Goal: Information Seeking & Learning: Find specific page/section

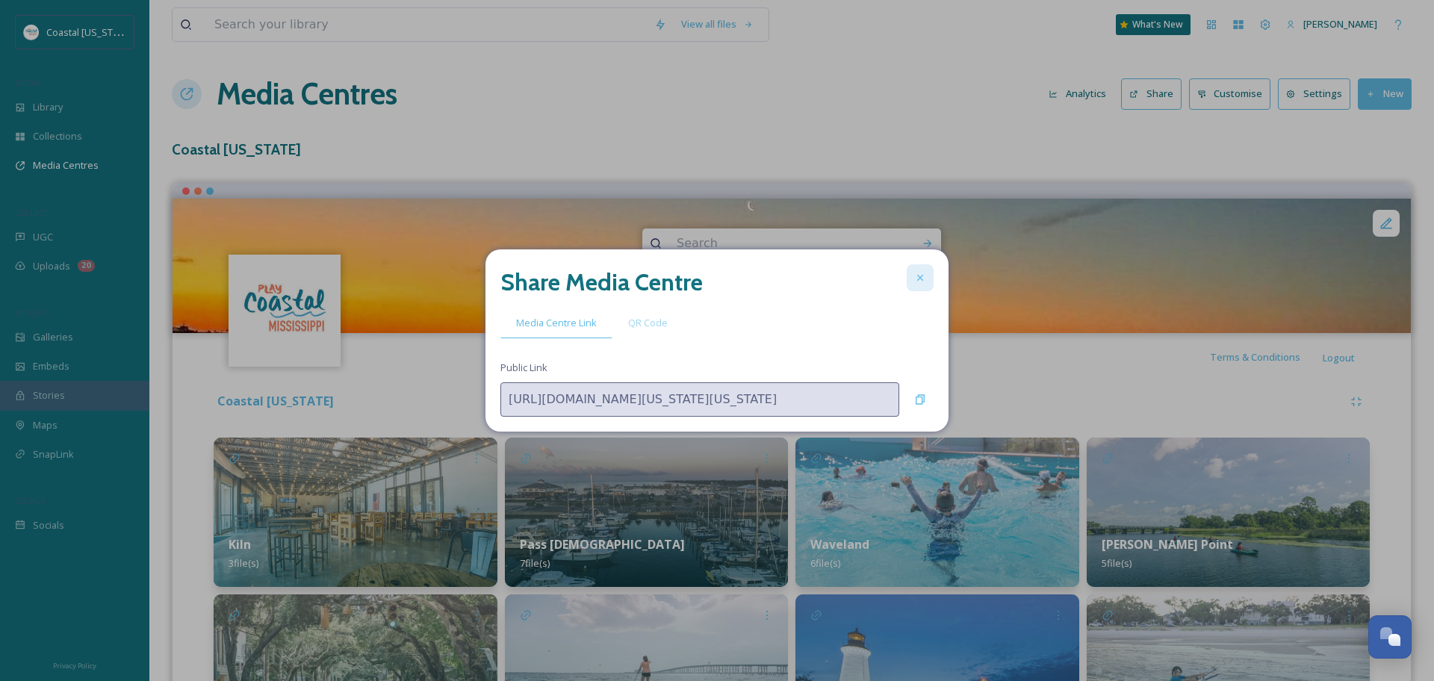
click at [918, 273] on icon at bounding box center [920, 278] width 12 height 12
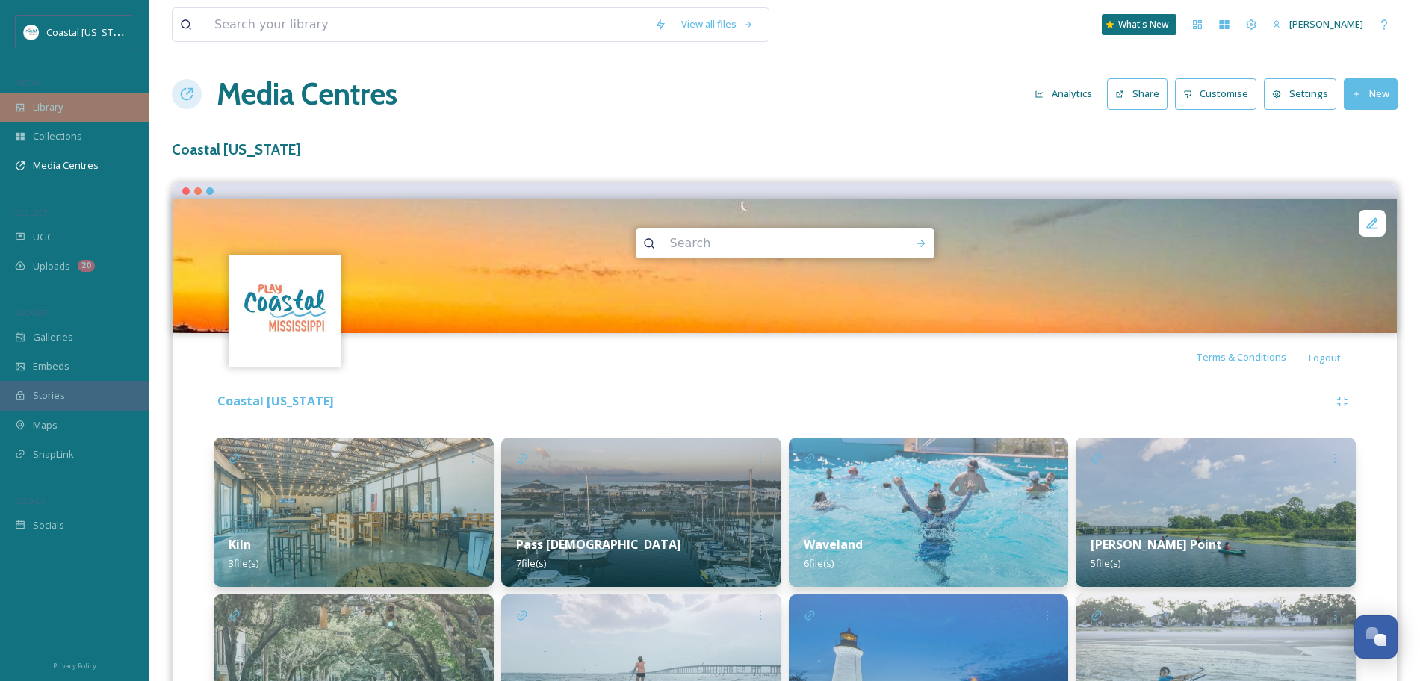
click at [46, 105] on span "Library" at bounding box center [48, 107] width 30 height 14
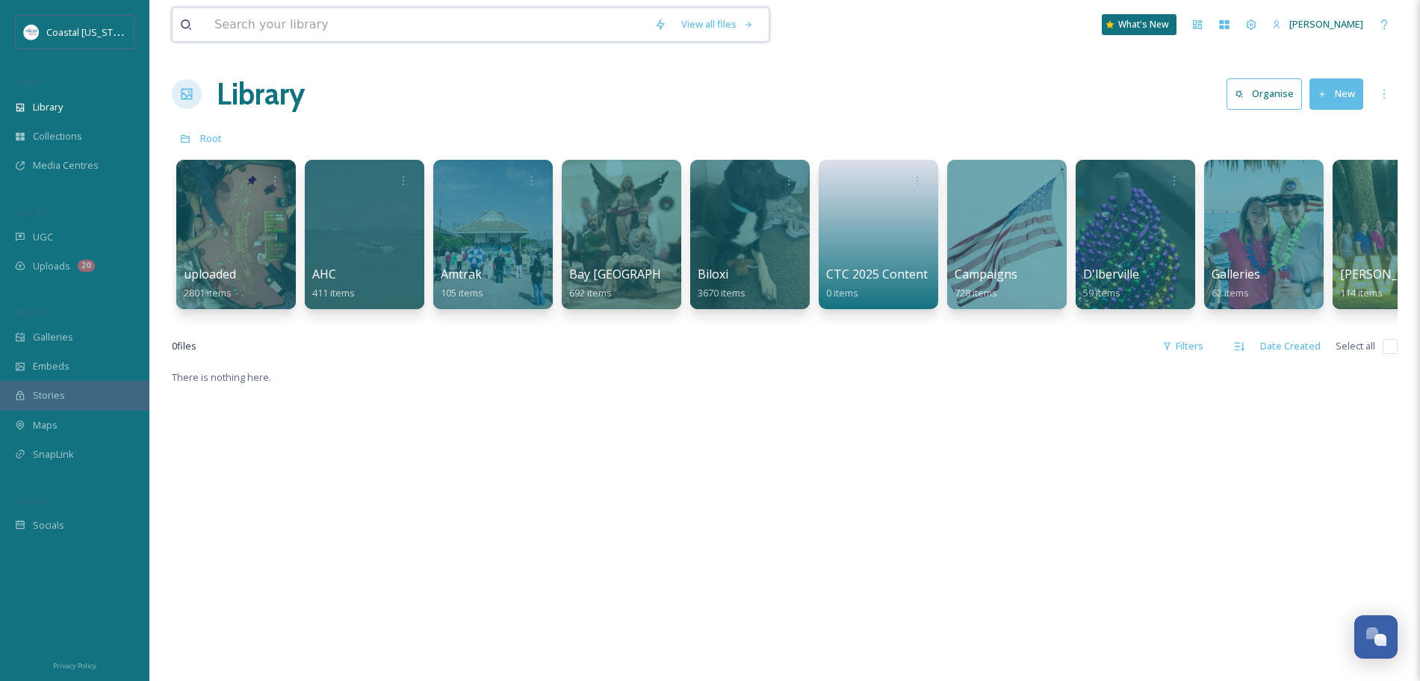
click at [297, 28] on input at bounding box center [427, 24] width 440 height 33
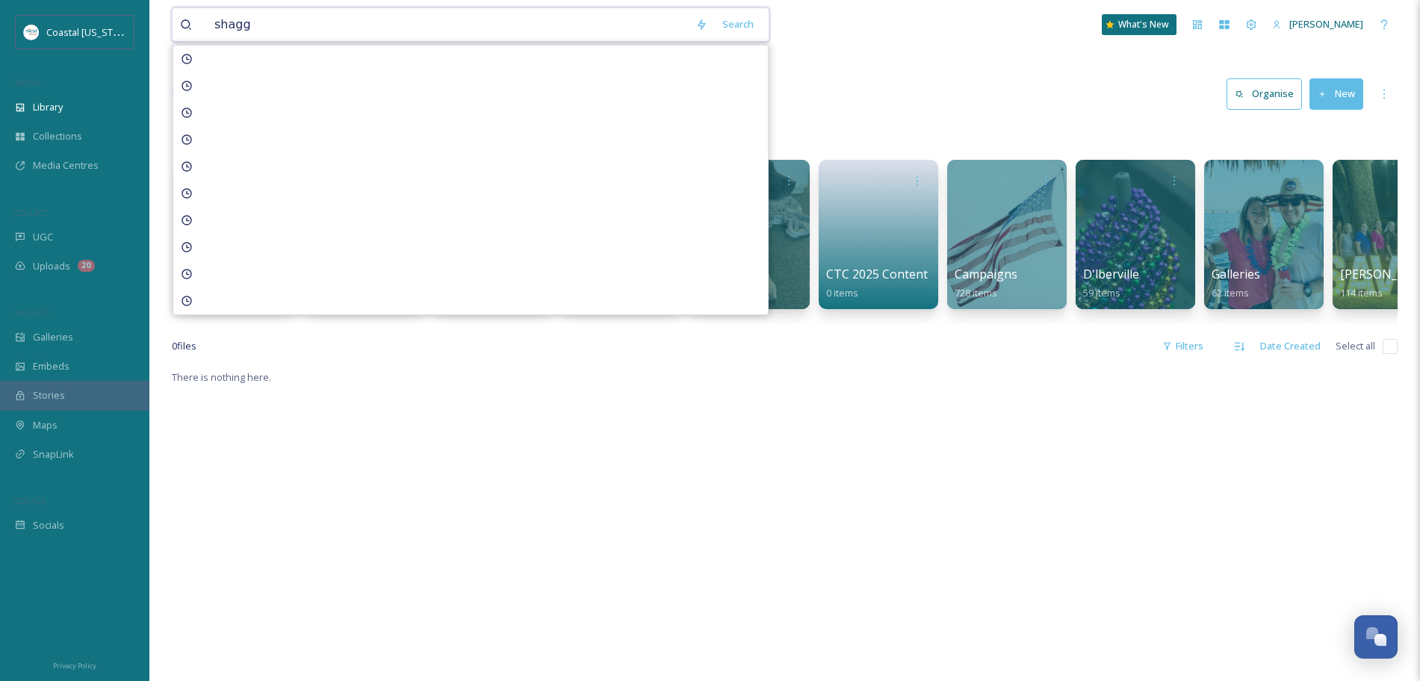
type input "shaggy"
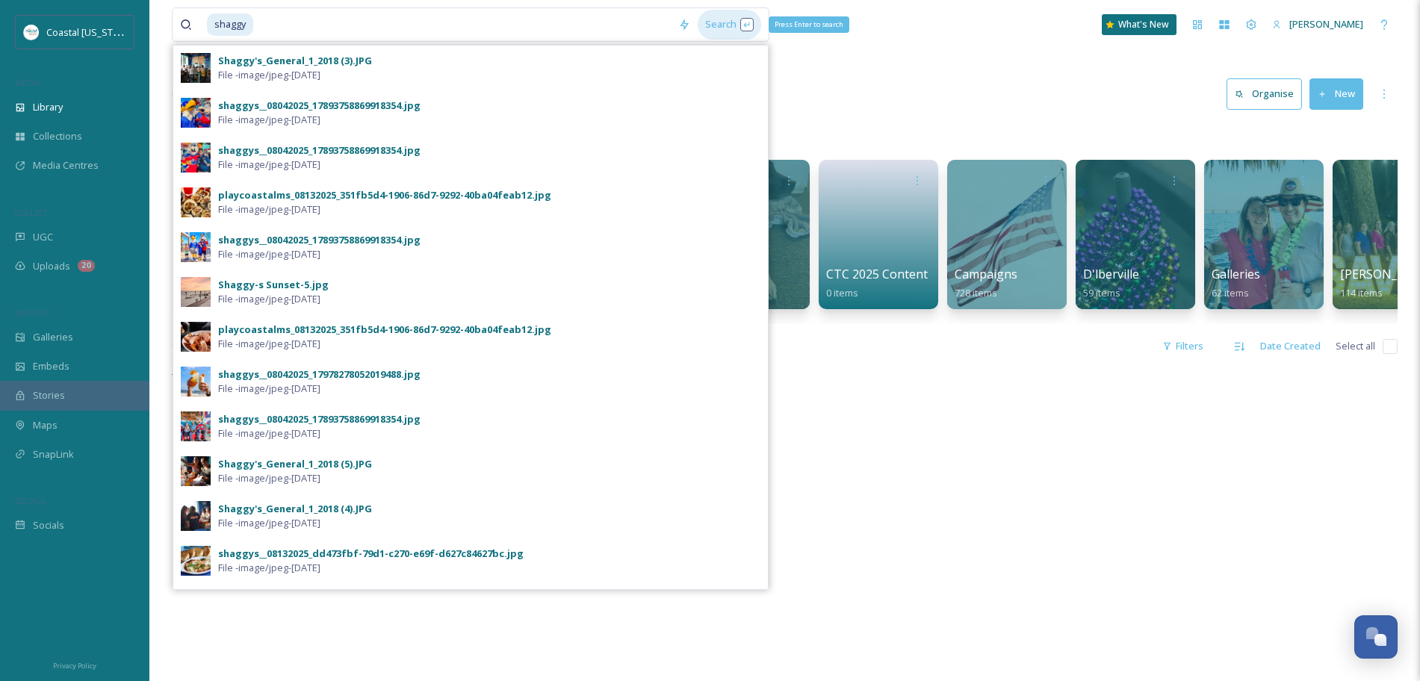
click at [715, 29] on div "Search Press Enter to search" at bounding box center [728, 24] width 63 height 29
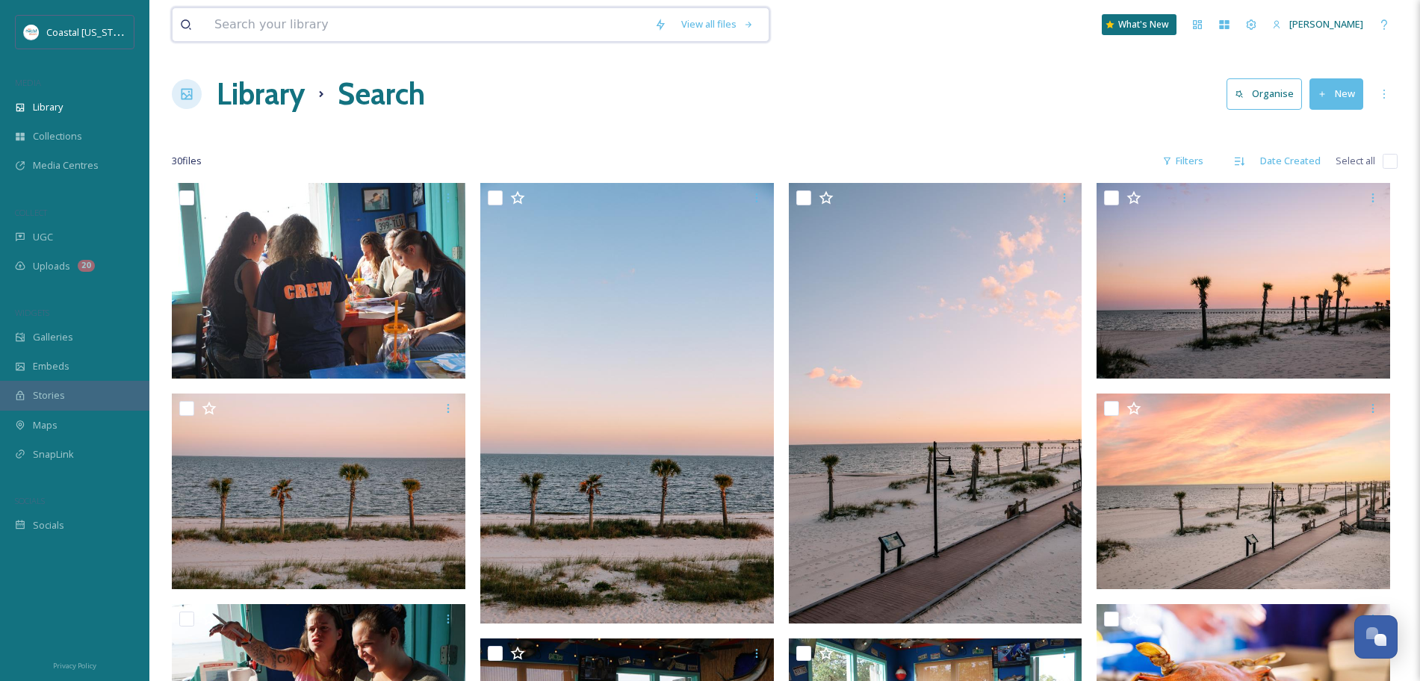
click at [300, 23] on input at bounding box center [427, 24] width 440 height 33
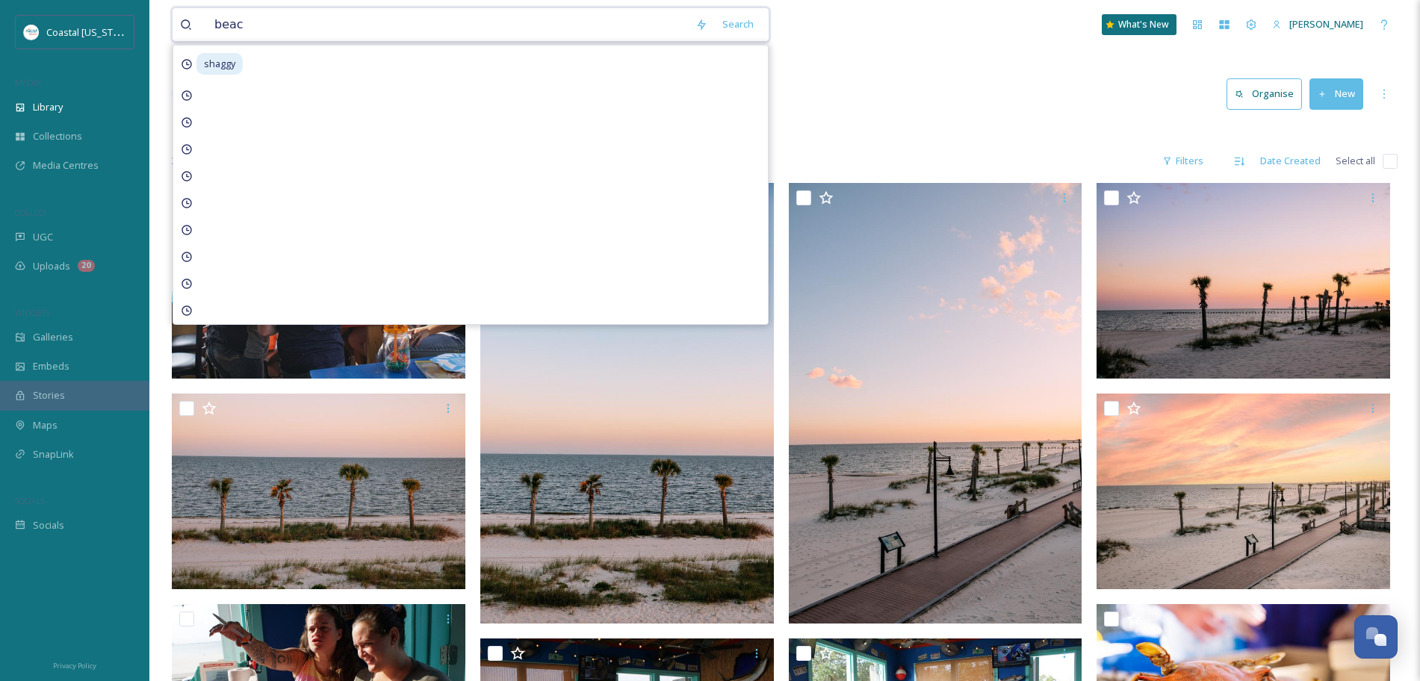
type input "beach"
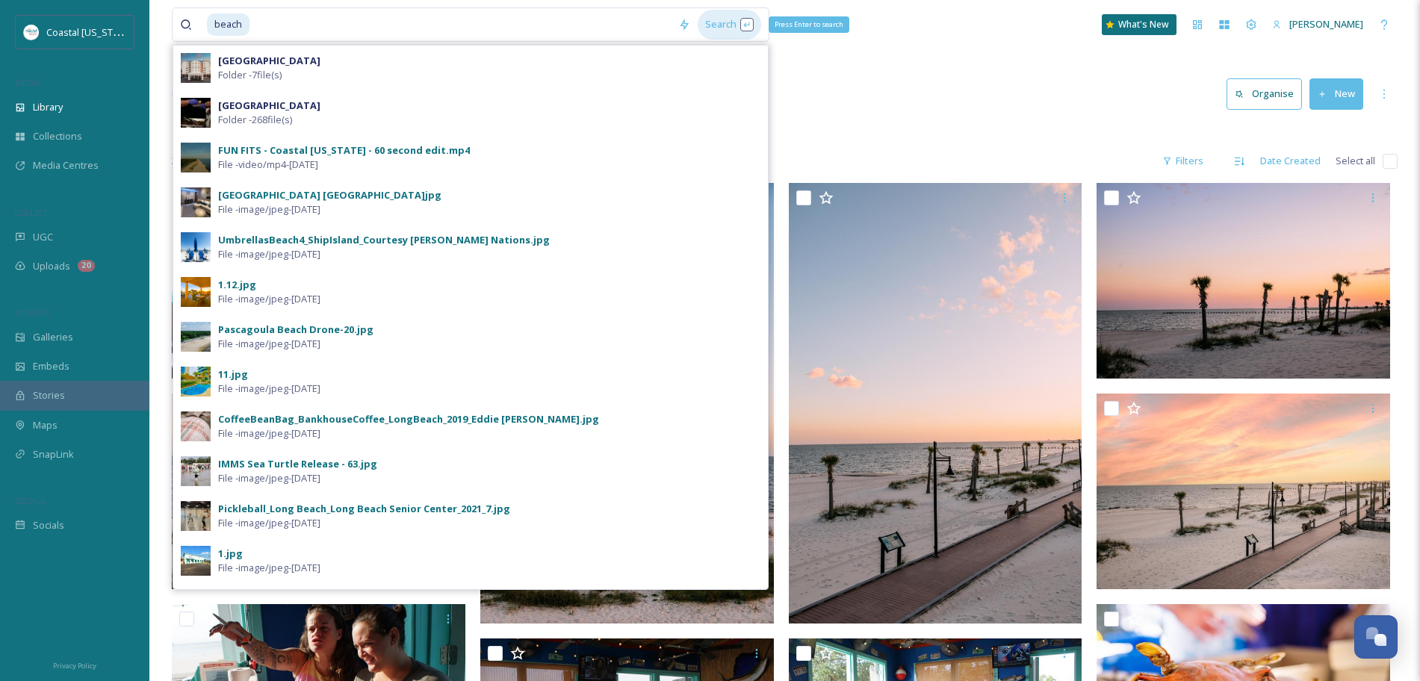
click at [727, 28] on div "Search Press Enter to search" at bounding box center [728, 24] width 63 height 29
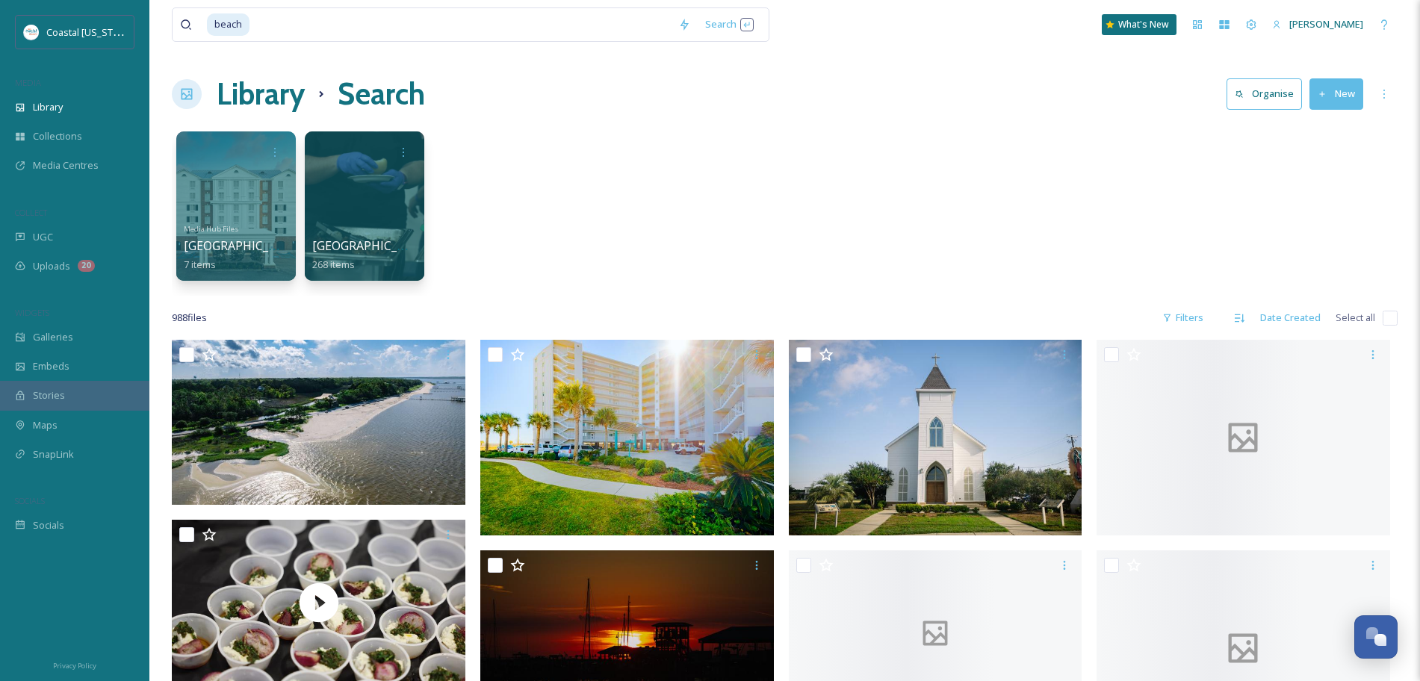
click at [929, 46] on div "beach Search What's New [PERSON_NAME]" at bounding box center [784, 24] width 1225 height 49
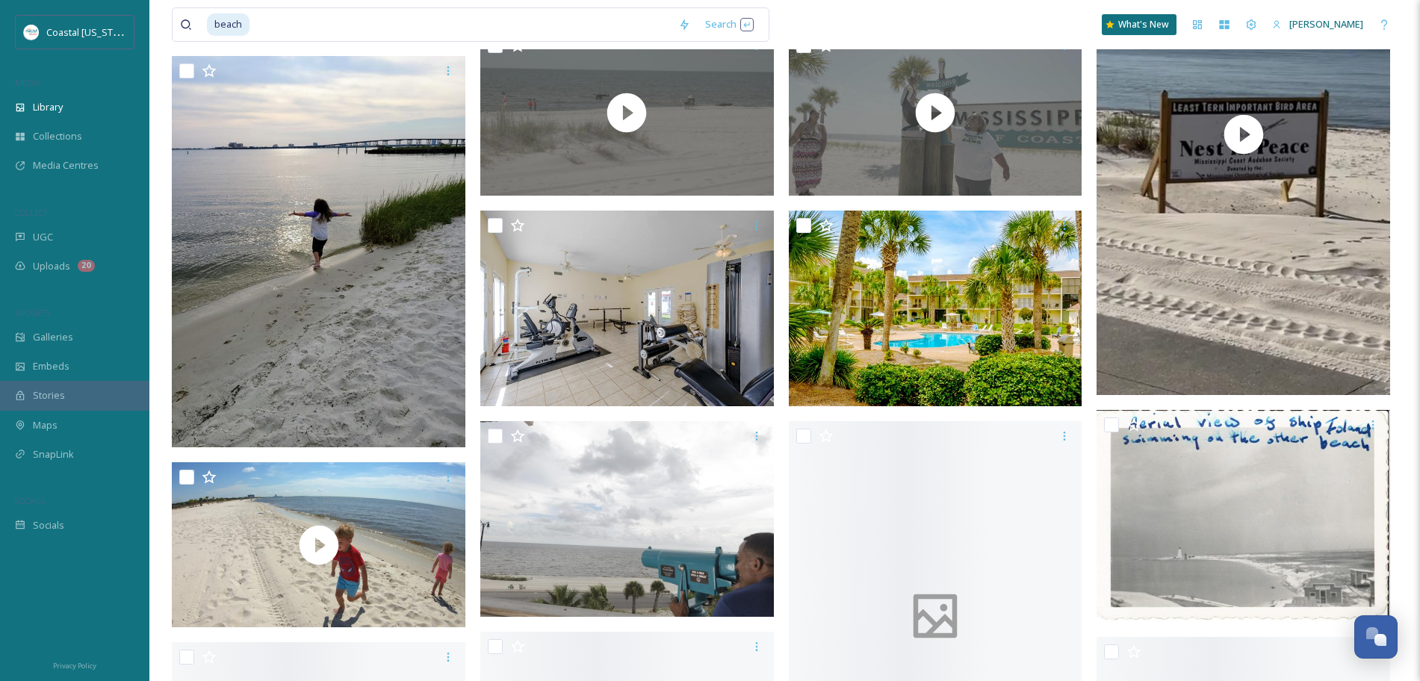
scroll to position [1333, 0]
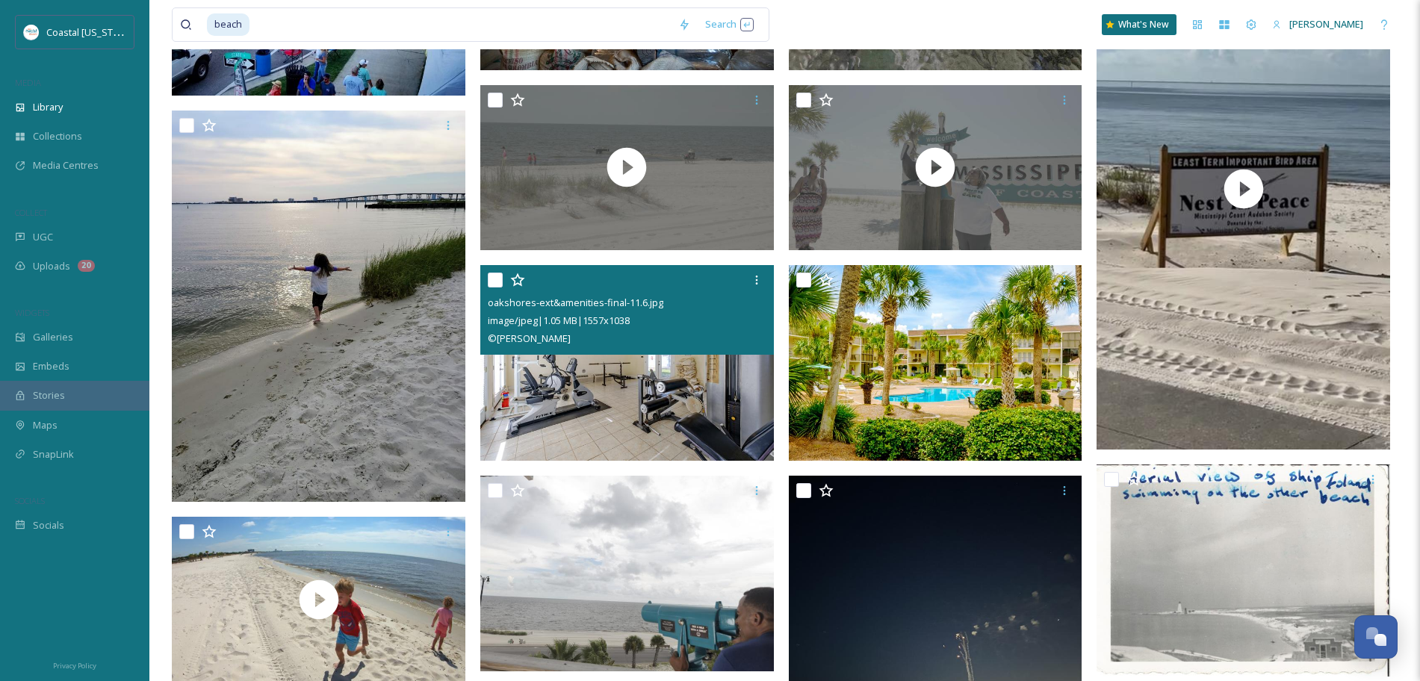
scroll to position [1279, 0]
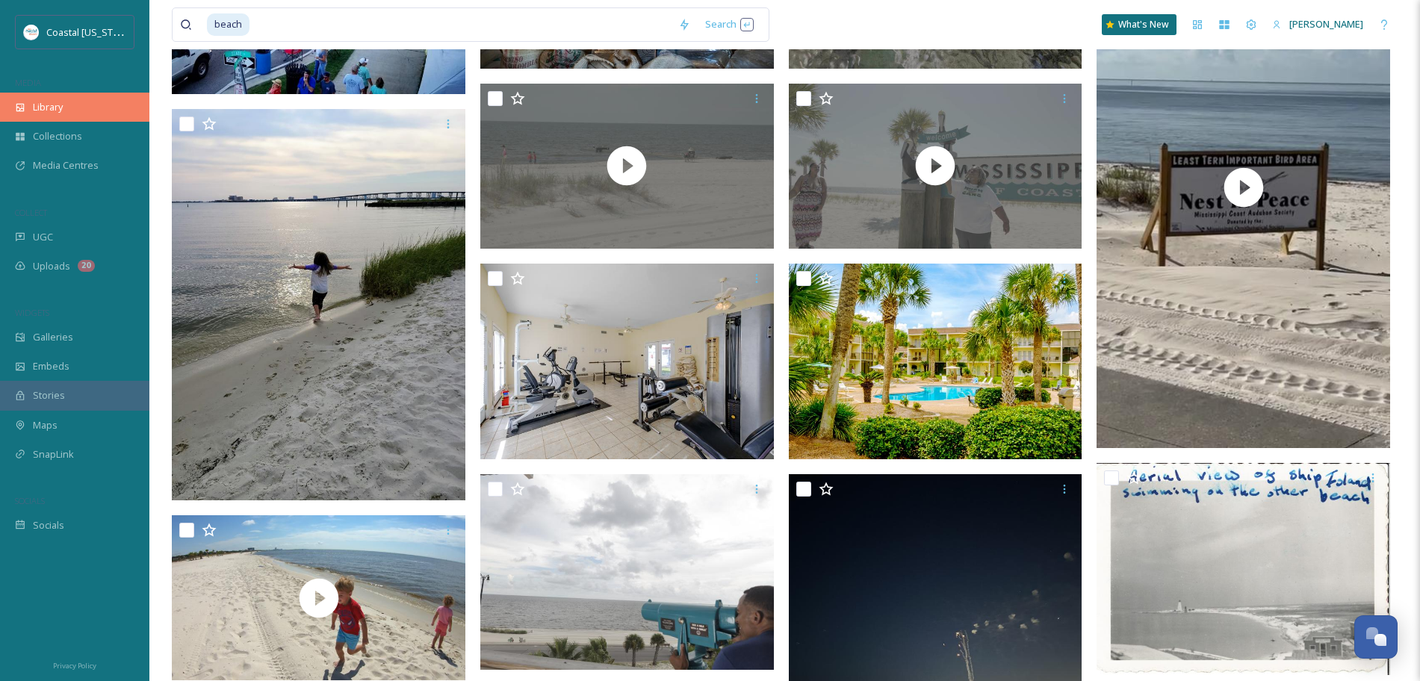
click at [46, 109] on span "Library" at bounding box center [48, 107] width 30 height 14
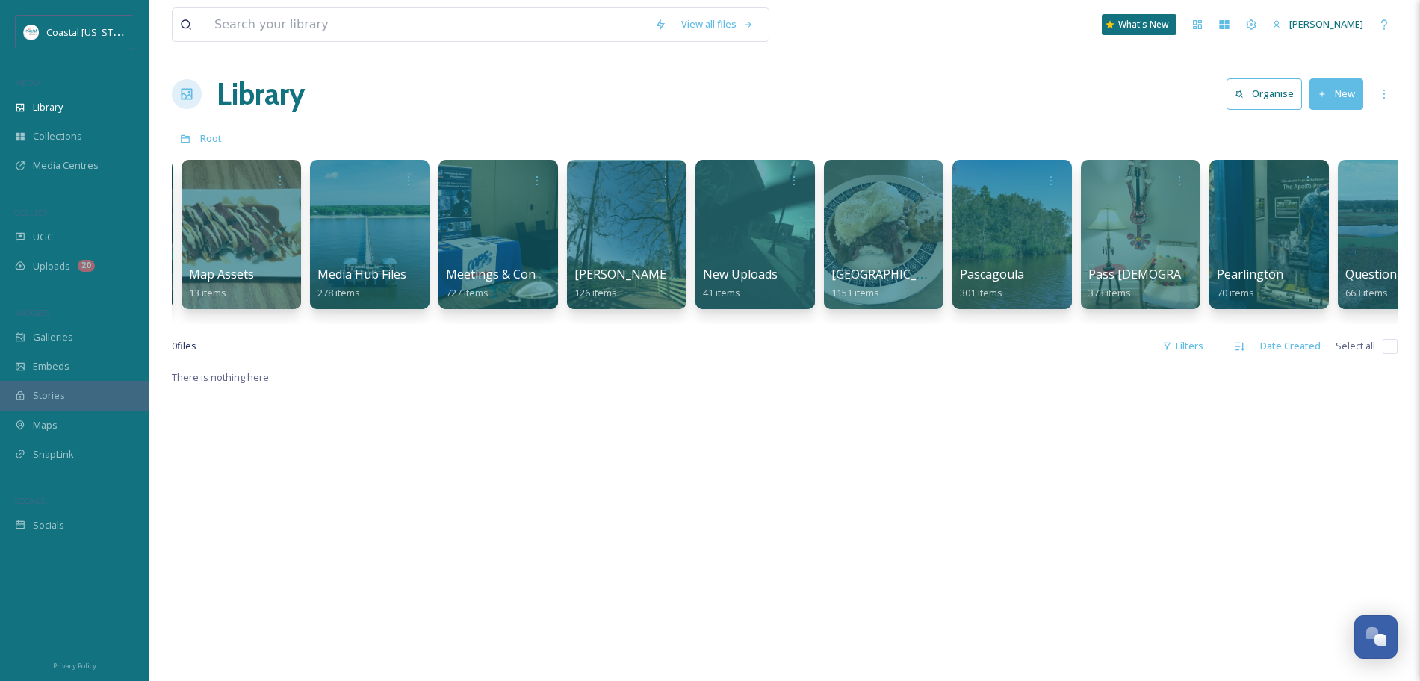
scroll to position [0, 2054]
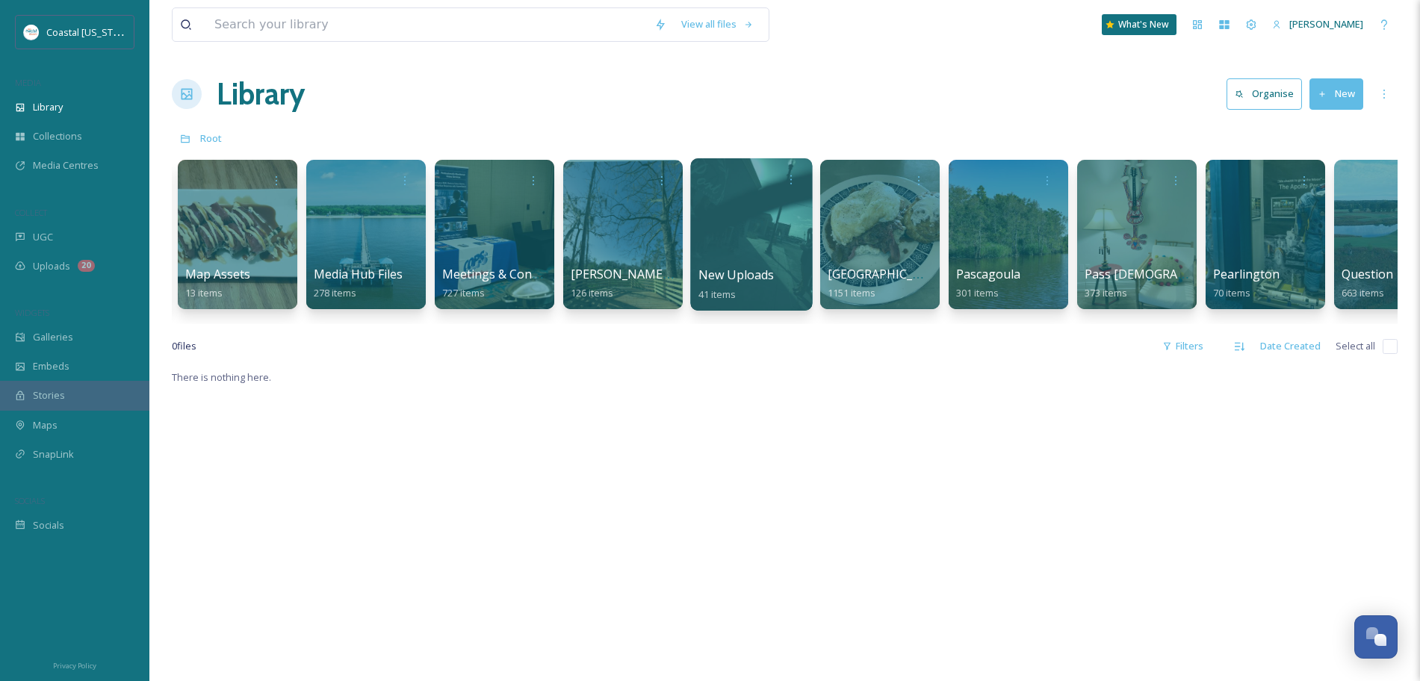
click at [747, 245] on div at bounding box center [751, 234] width 122 height 152
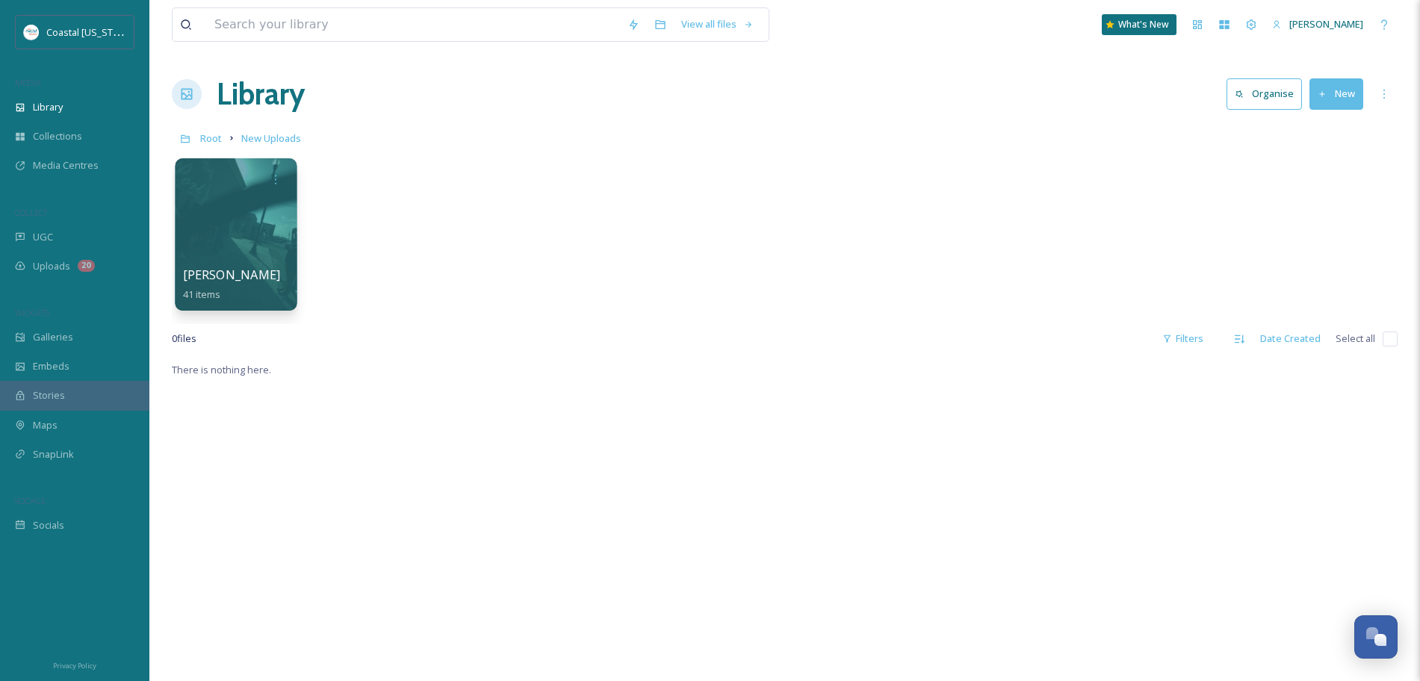
click at [242, 263] on div at bounding box center [236, 234] width 122 height 152
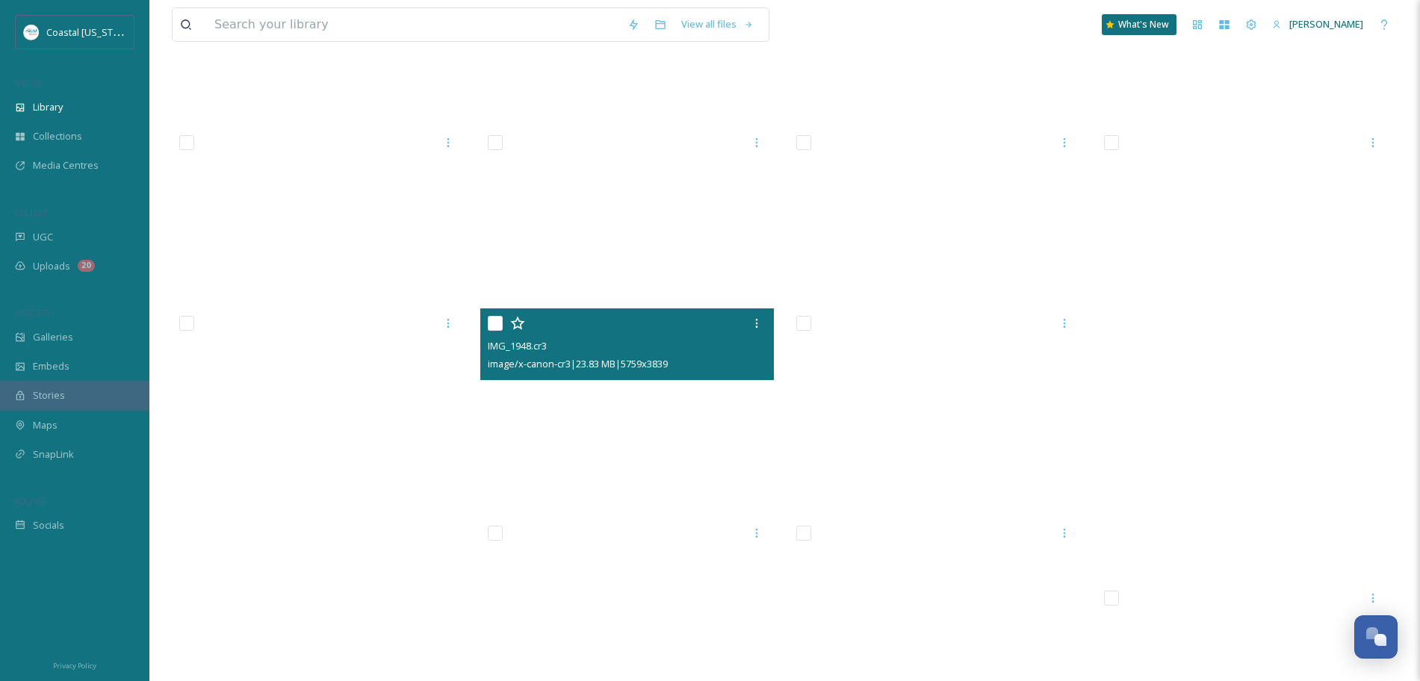
scroll to position [1069, 0]
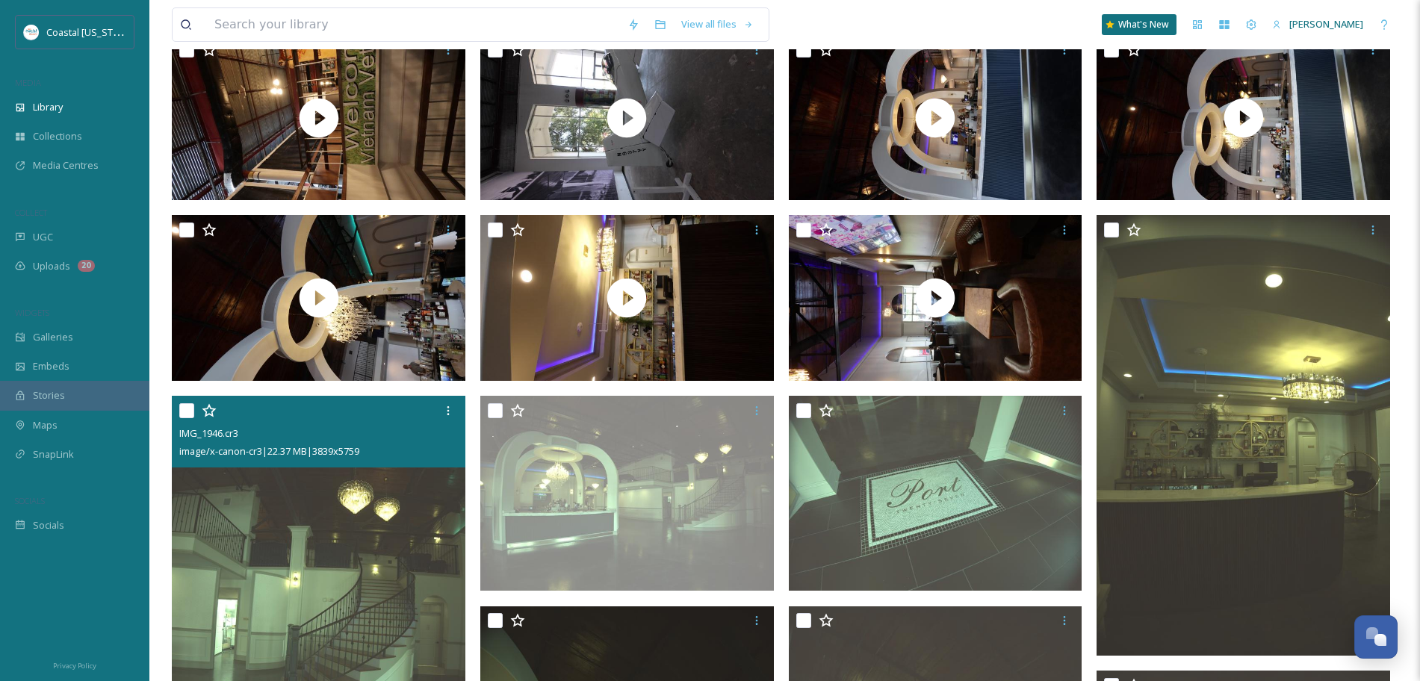
click at [298, 550] on img at bounding box center [318, 616] width 293 height 441
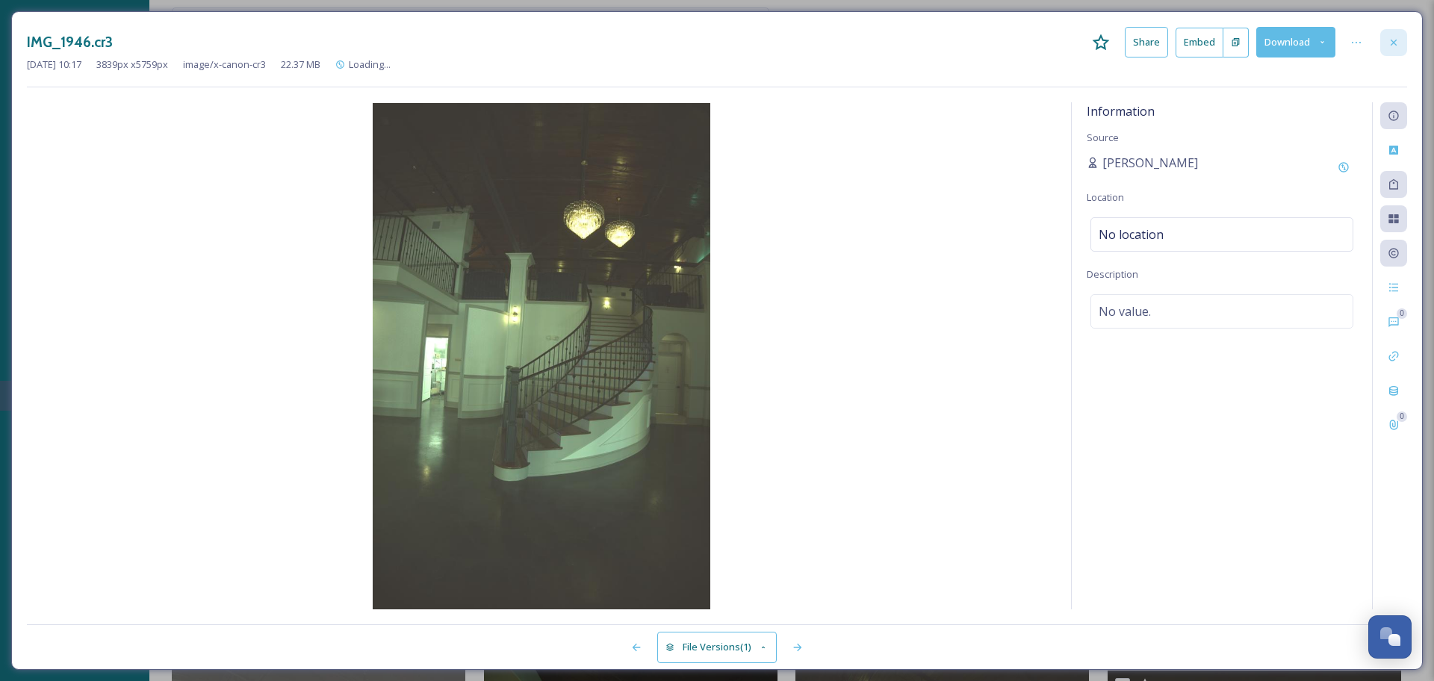
click at [1393, 46] on icon at bounding box center [1394, 43] width 12 height 12
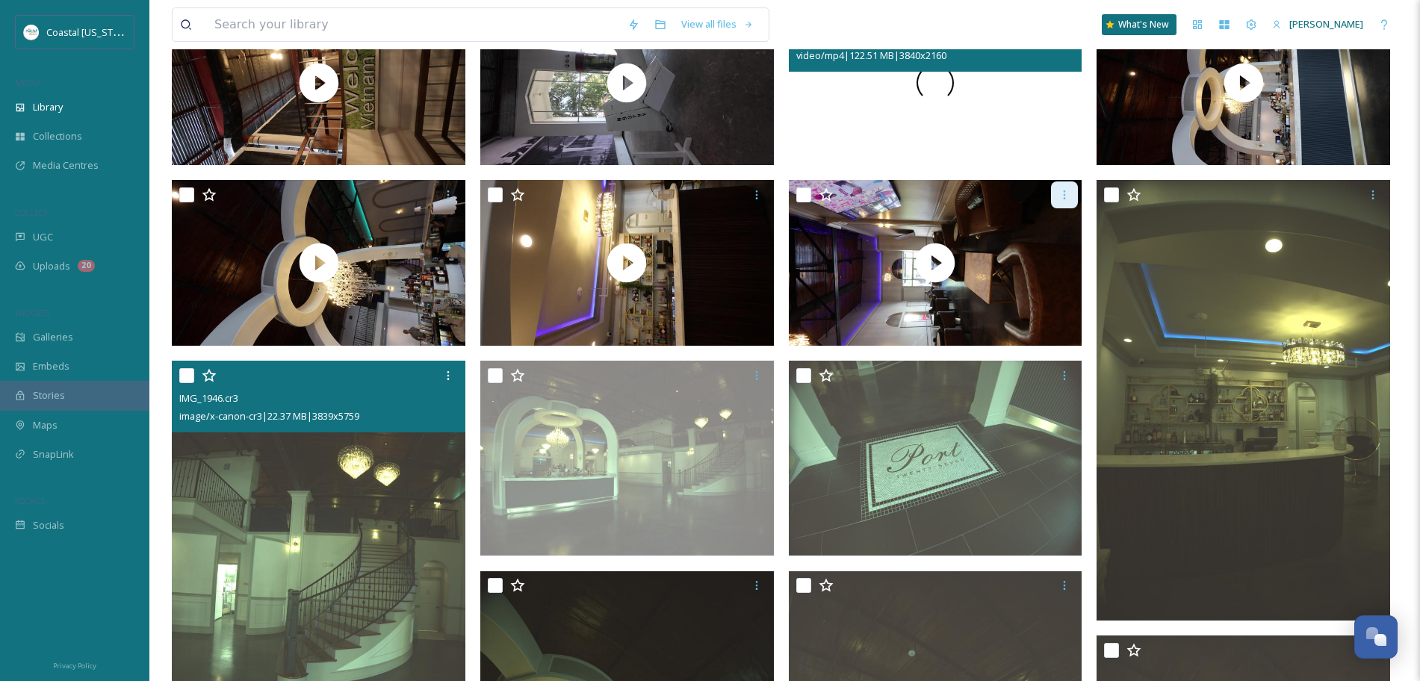
scroll to position [1167, 0]
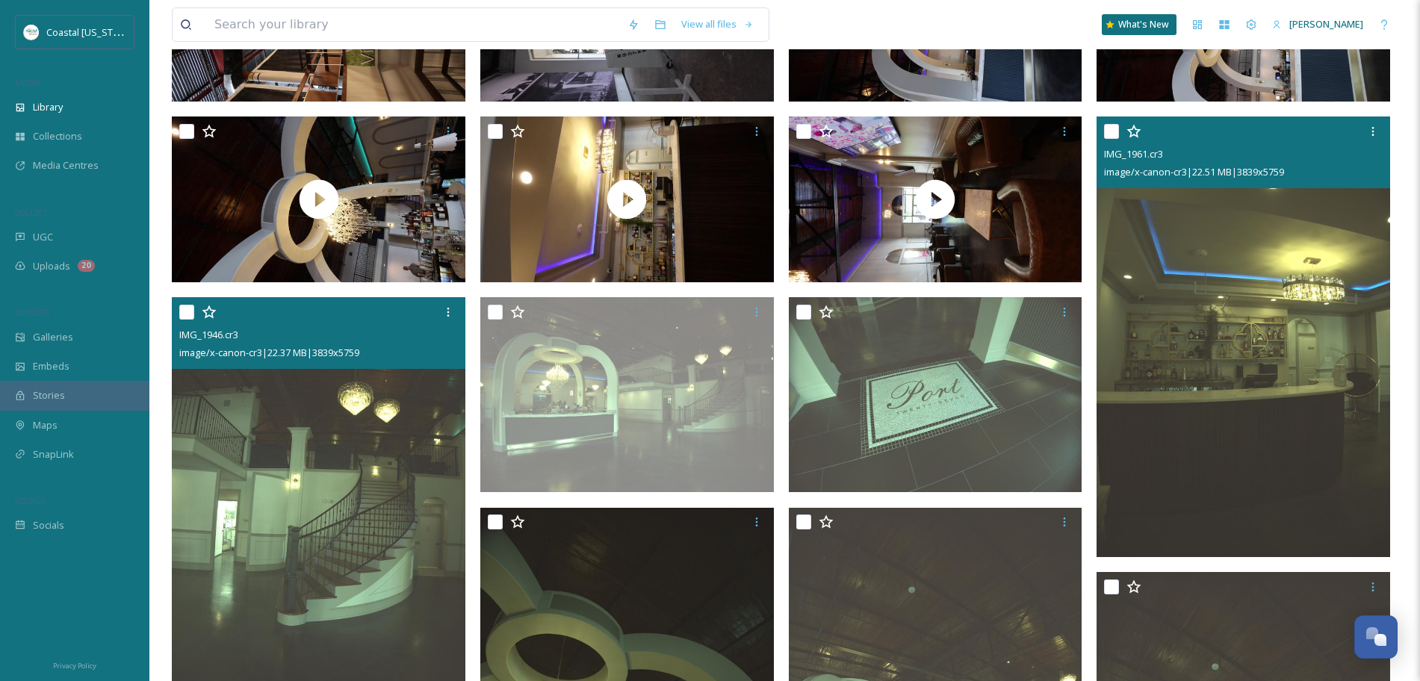
click at [1208, 251] on img at bounding box center [1242, 336] width 293 height 441
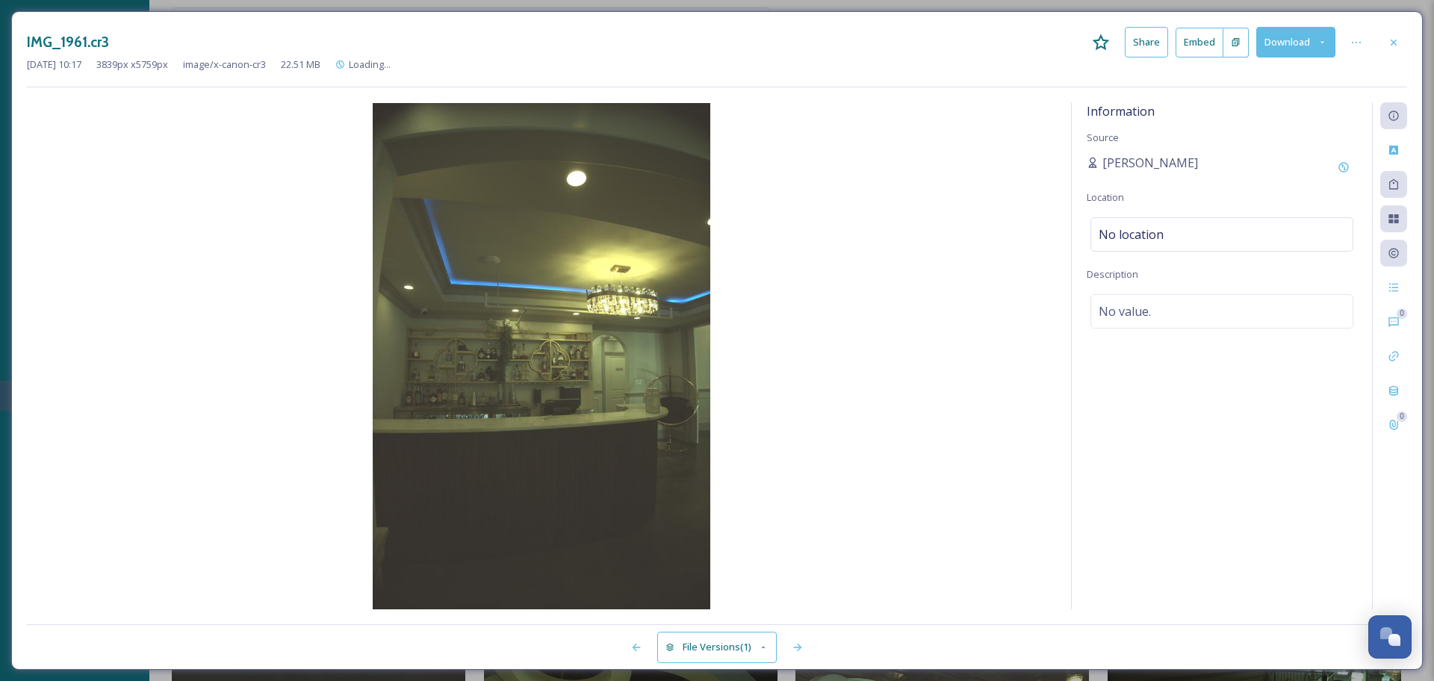
click at [751, 641] on button "File Versions (1)" at bounding box center [716, 647] width 119 height 31
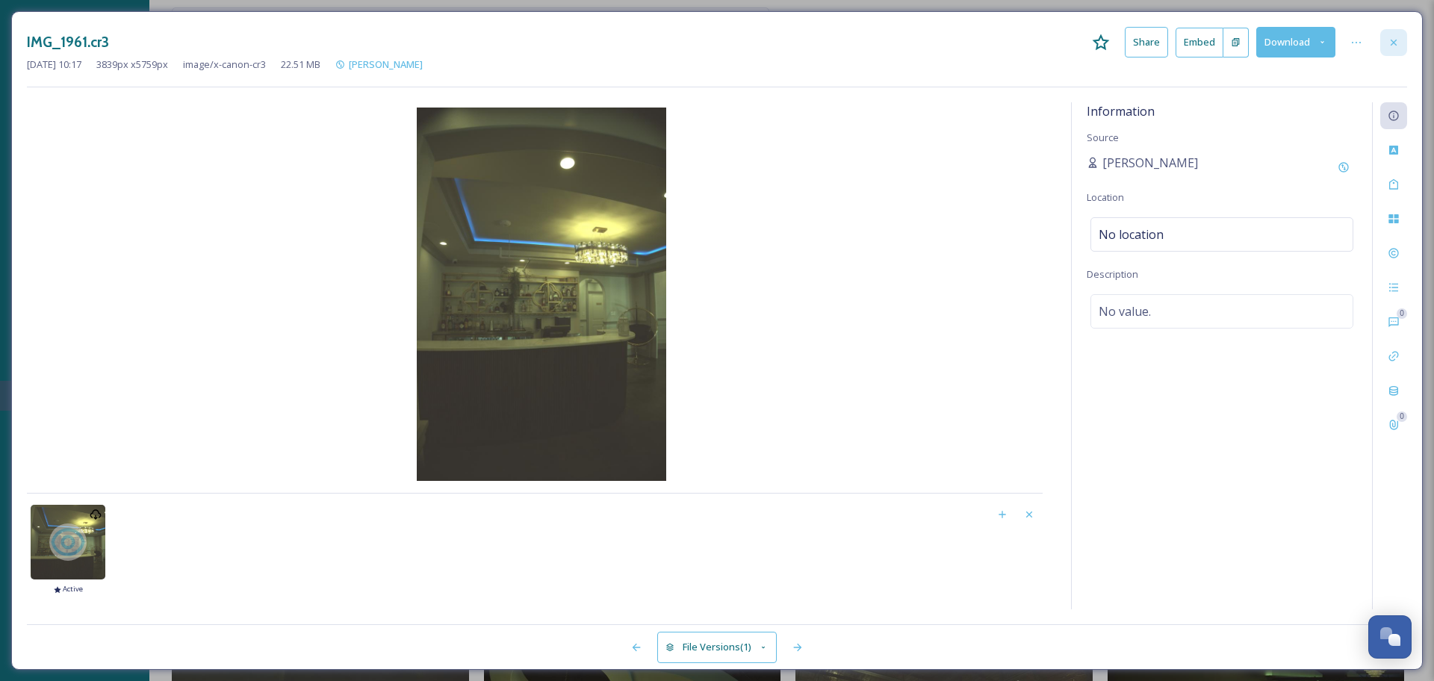
click at [1396, 39] on icon at bounding box center [1394, 43] width 12 height 12
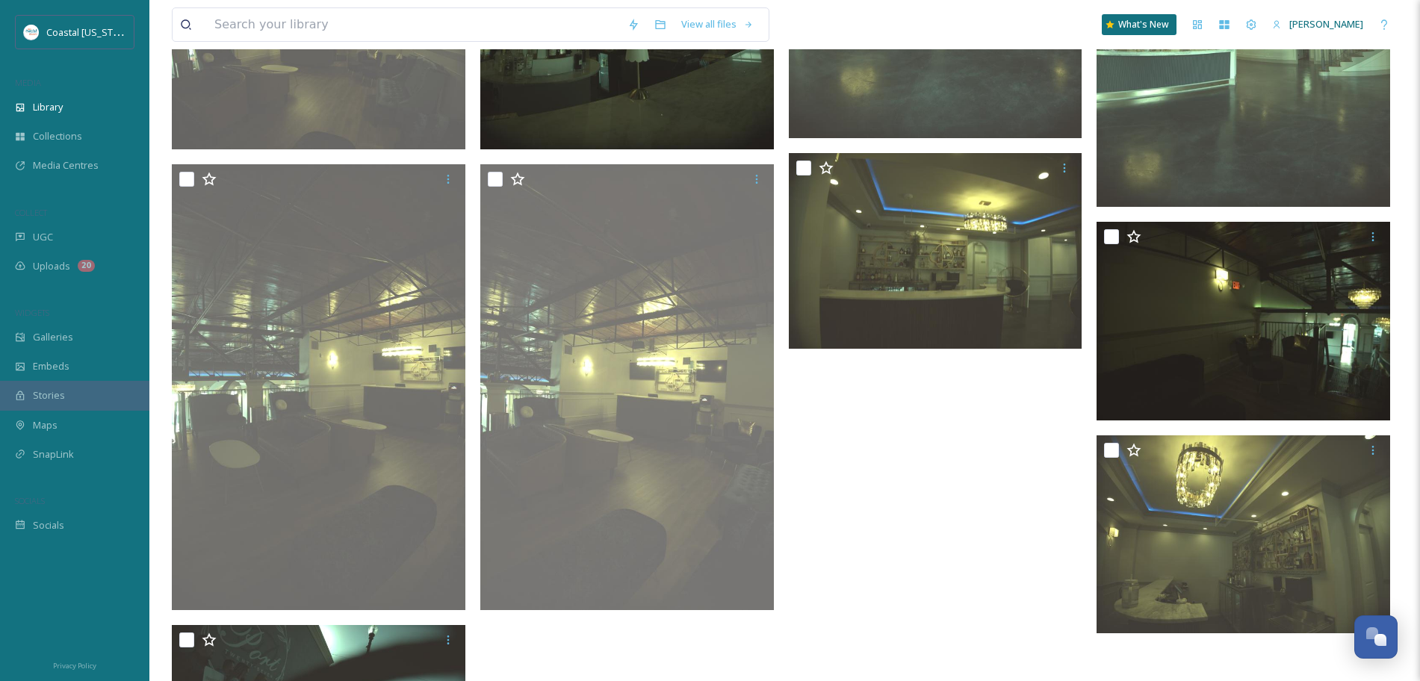
scroll to position [2156, 0]
